Goal: Transaction & Acquisition: Subscribe to service/newsletter

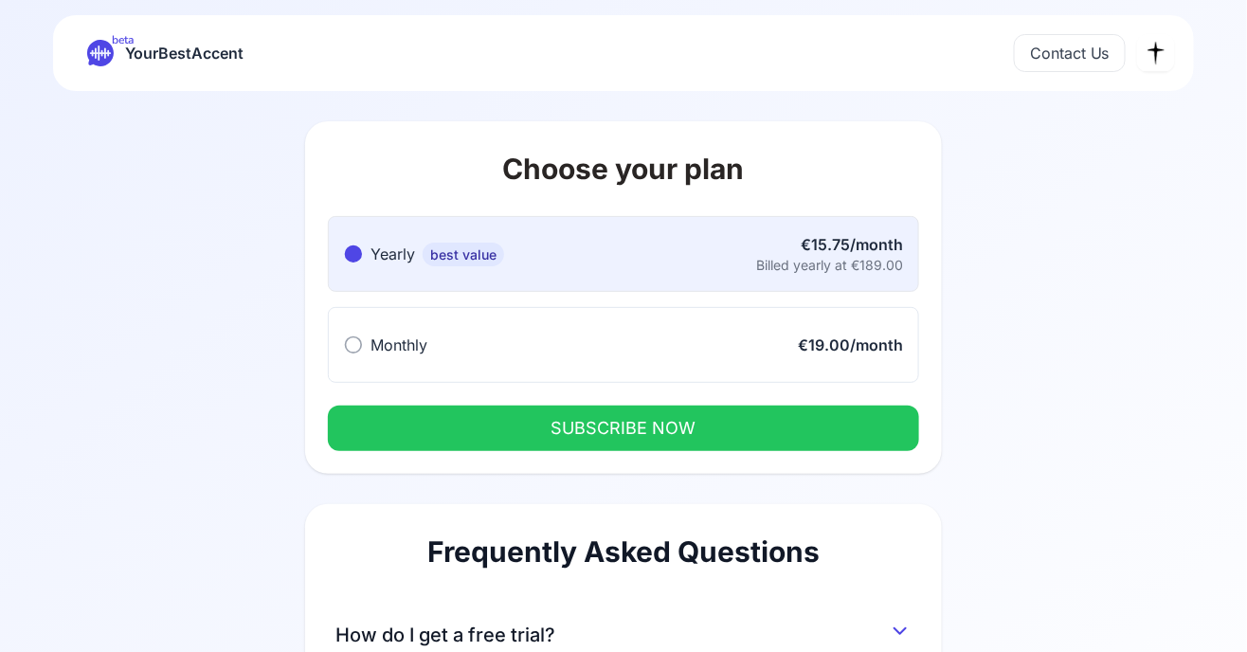
click at [129, 45] on span "beta" at bounding box center [123, 39] width 22 height 15
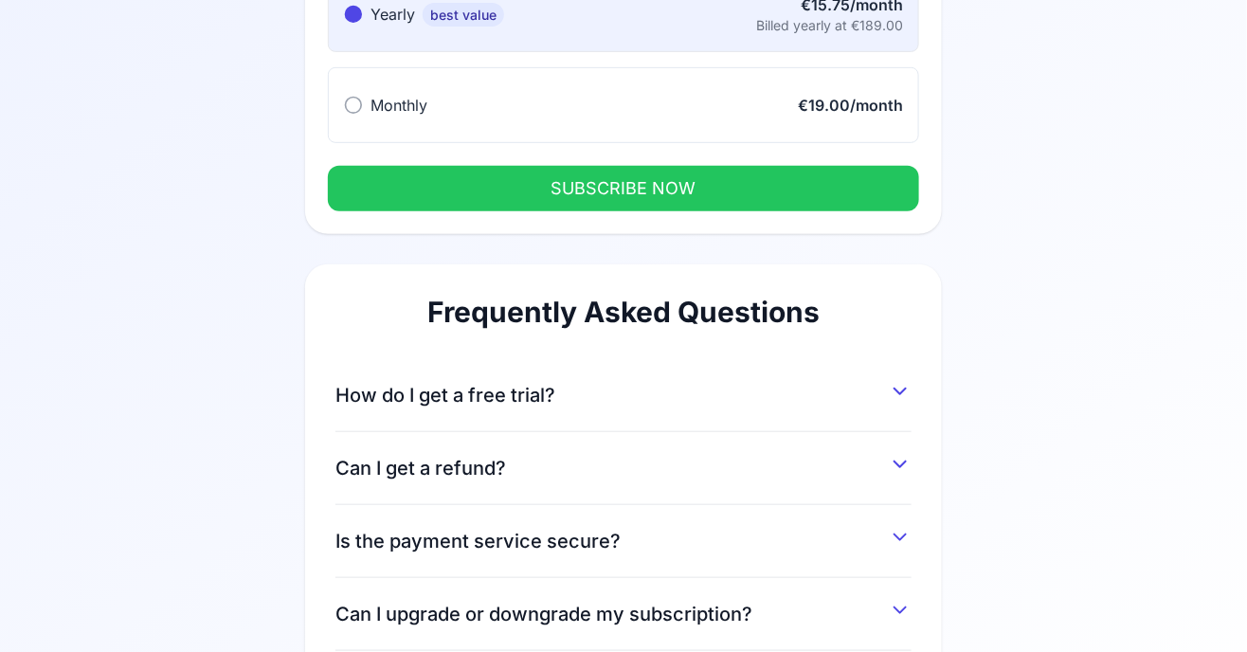
scroll to position [369, 0]
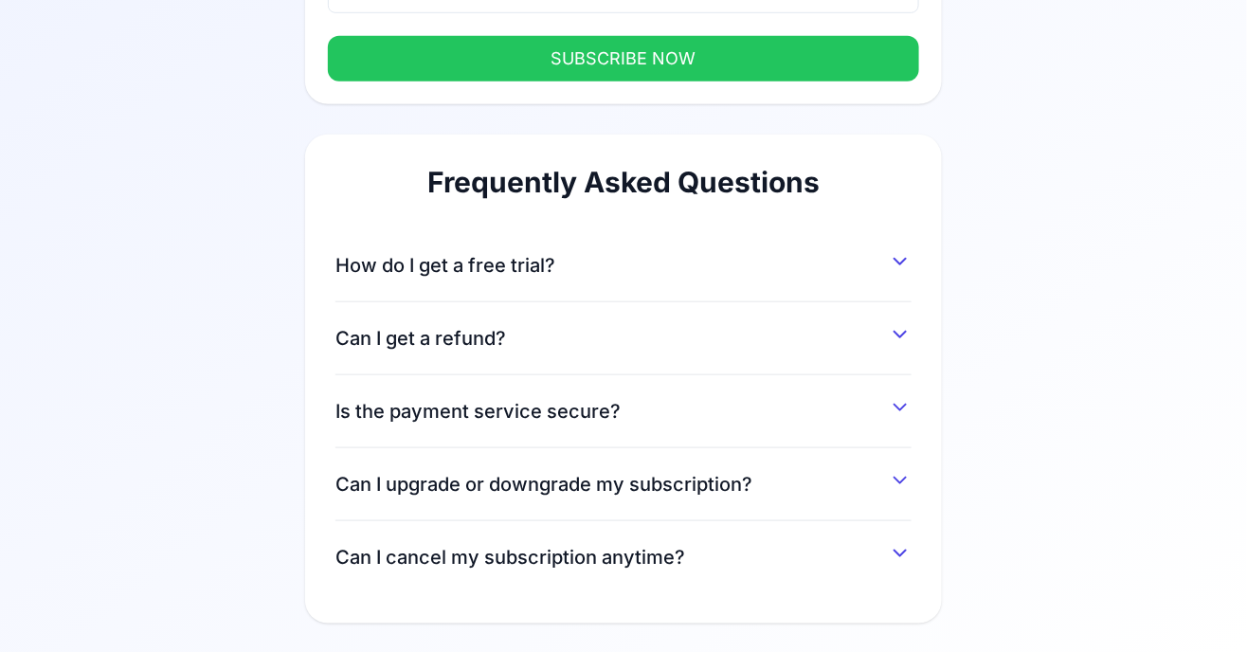
click at [350, 263] on span "How do I get a free trial?" at bounding box center [445, 265] width 220 height 27
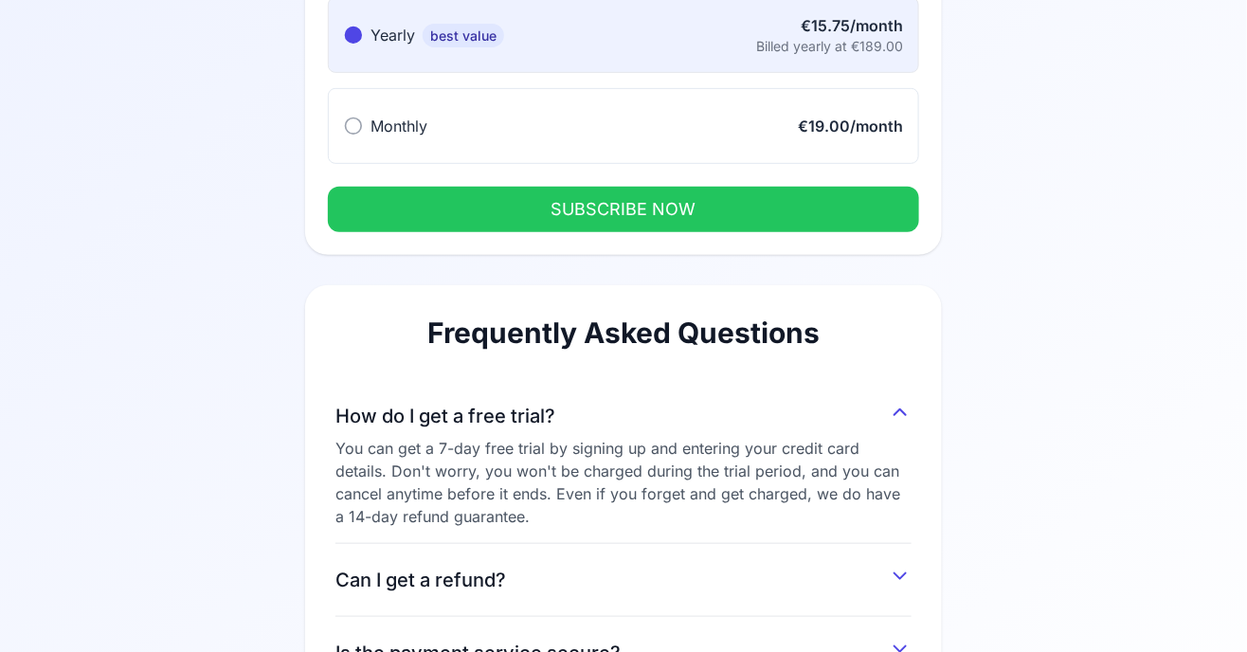
scroll to position [0, 0]
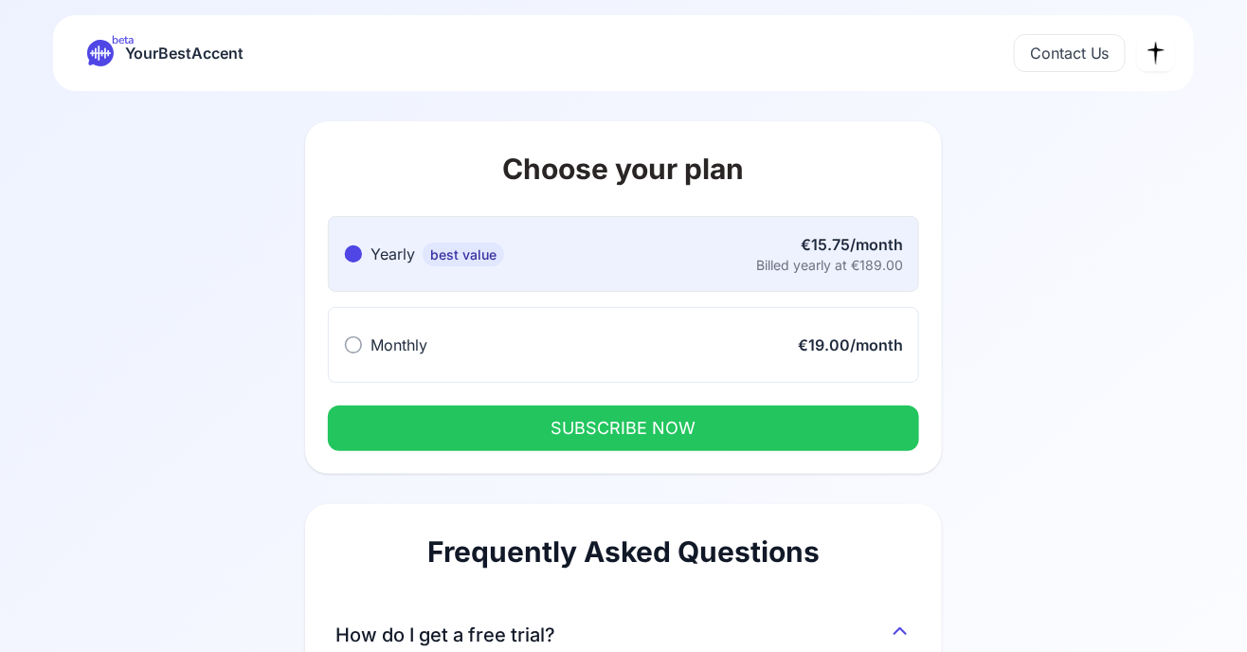
click at [871, 422] on button "SUBSCRIBE NOW" at bounding box center [623, 427] width 591 height 45
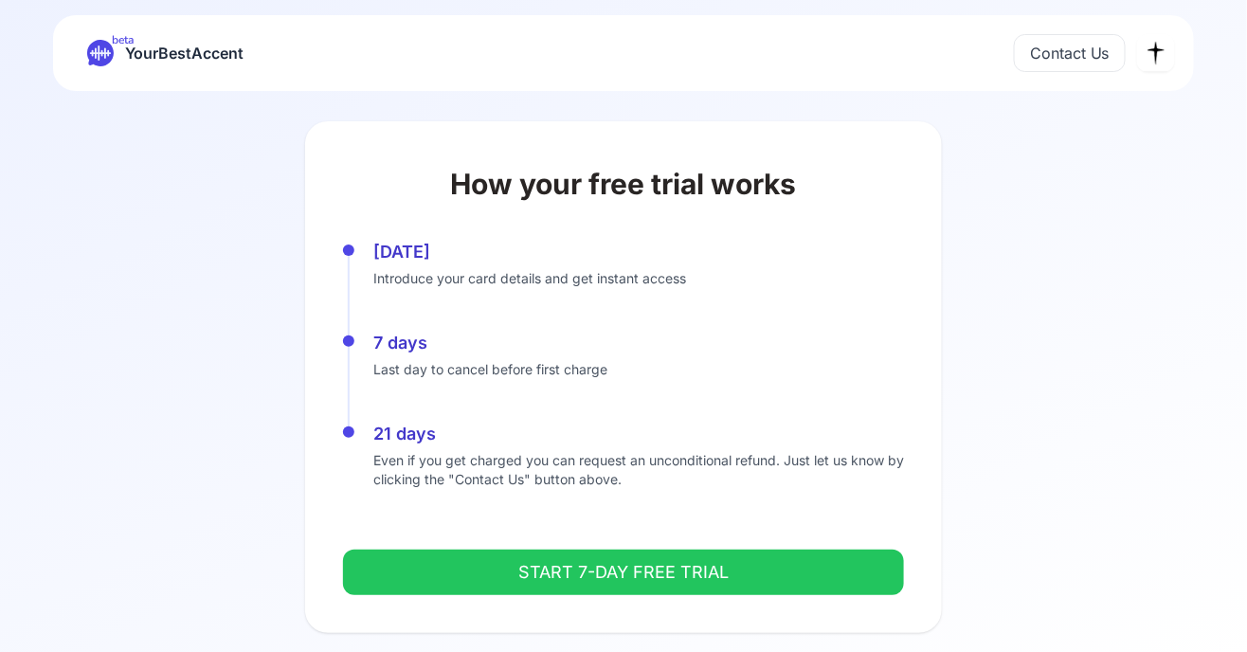
click at [720, 575] on button "START 7-DAY FREE TRIAL" at bounding box center [623, 571] width 561 height 45
